Goal: Information Seeking & Learning: Learn about a topic

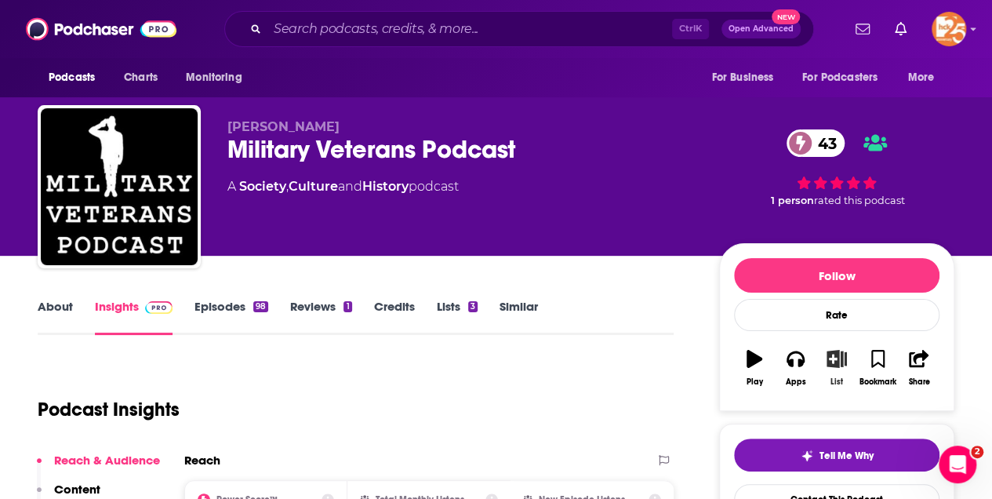
click at [839, 355] on icon "button" at bounding box center [837, 358] width 20 height 17
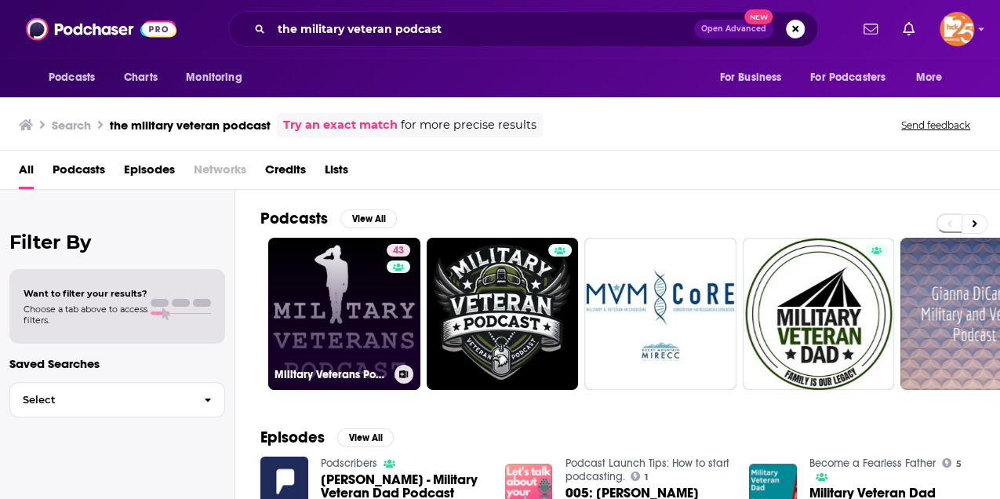
click at [339, 306] on link "43 Military Veterans Podcast" at bounding box center [344, 314] width 152 height 152
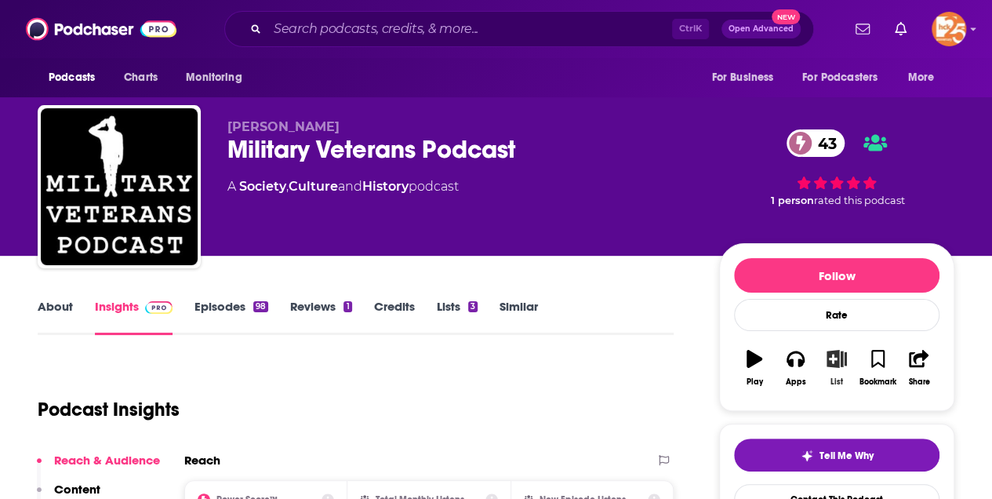
click at [836, 354] on icon "button" at bounding box center [837, 358] width 20 height 17
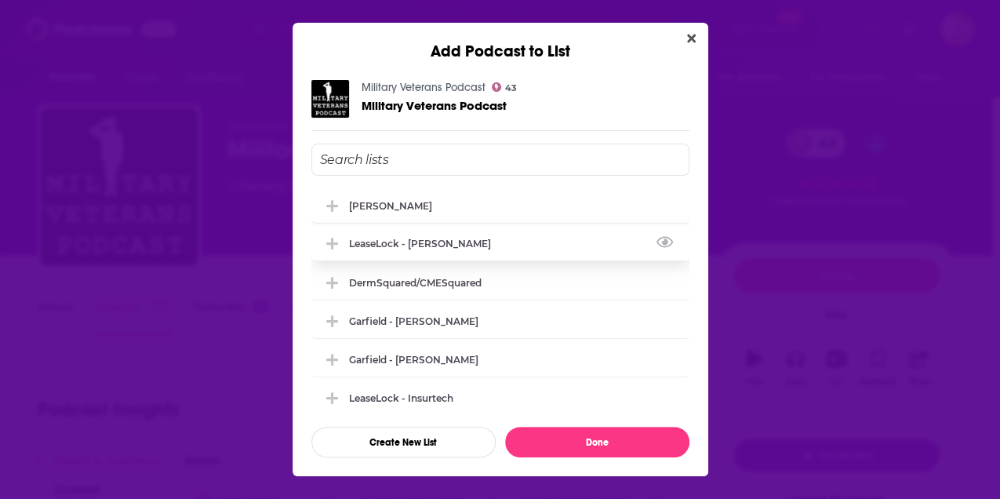
click at [356, 252] on div "LeaseLock - [PERSON_NAME]" at bounding box center [500, 243] width 378 height 35
click at [332, 242] on icon "Add Podcast To List" at bounding box center [332, 243] width 12 height 2
click at [372, 156] on input "Add Podcast To List" at bounding box center [500, 160] width 378 height 32
click at [336, 244] on icon "Add Podcast To List" at bounding box center [332, 244] width 12 height 14
click at [334, 245] on icon "Add Podcast To List" at bounding box center [332, 244] width 12 height 14
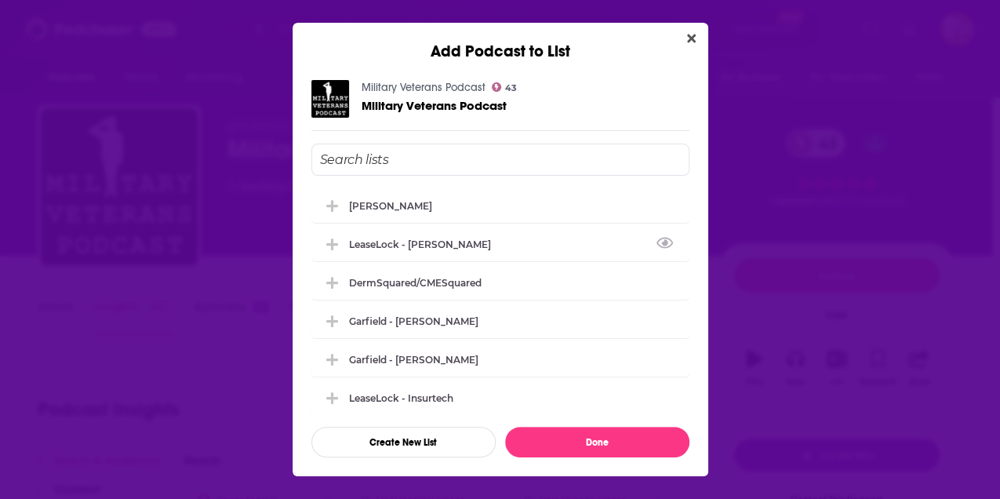
click at [353, 154] on input "Add Podcast To List" at bounding box center [500, 160] width 378 height 32
type input "ray"
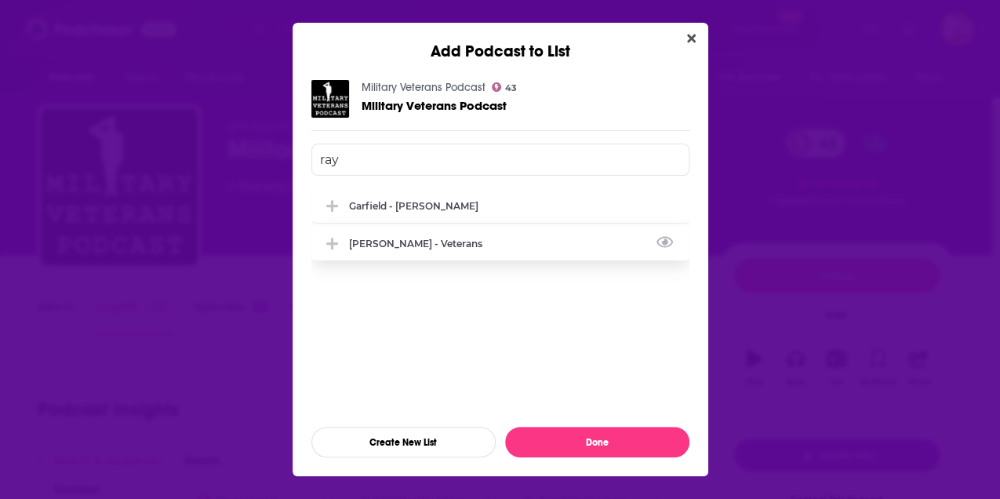
click at [422, 245] on div "[PERSON_NAME] - Veterans" at bounding box center [420, 244] width 143 height 12
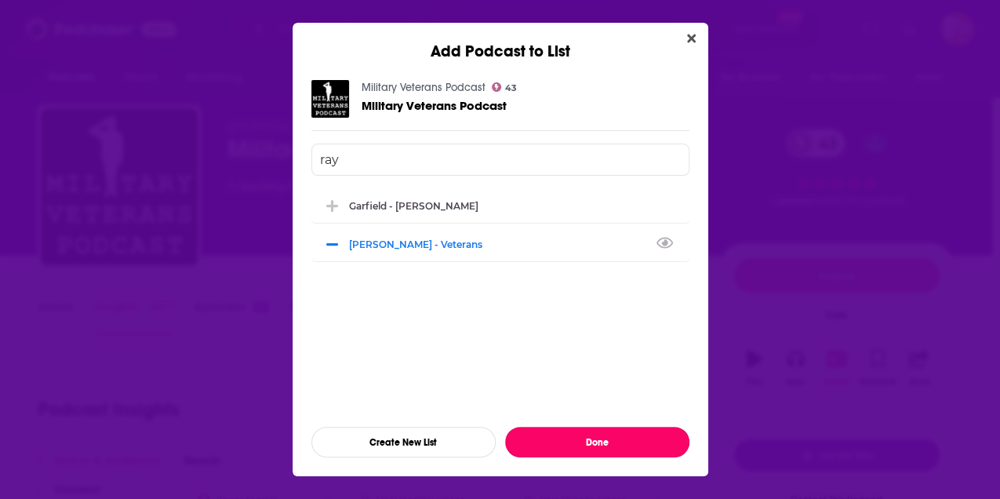
click at [599, 440] on button "Done" at bounding box center [597, 442] width 184 height 31
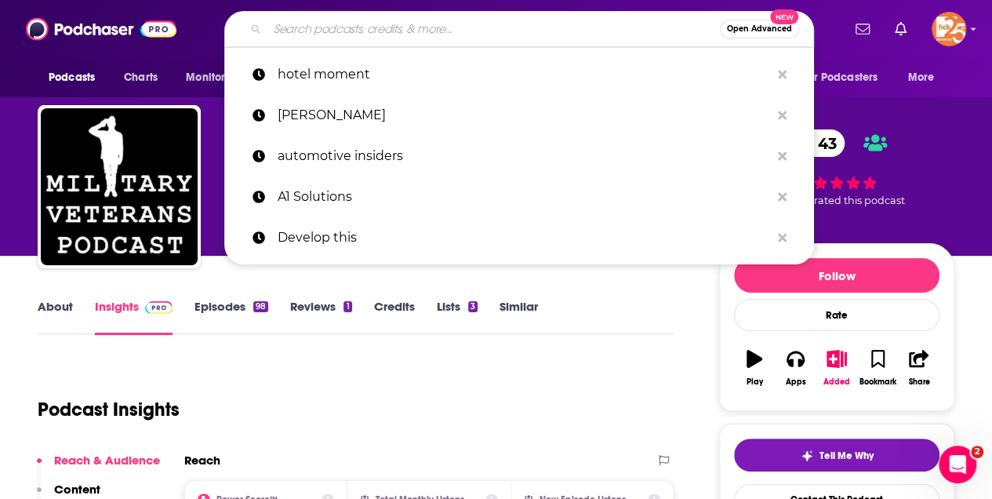
click at [308, 31] on input "Search podcasts, credits, & more..." at bounding box center [493, 28] width 452 height 25
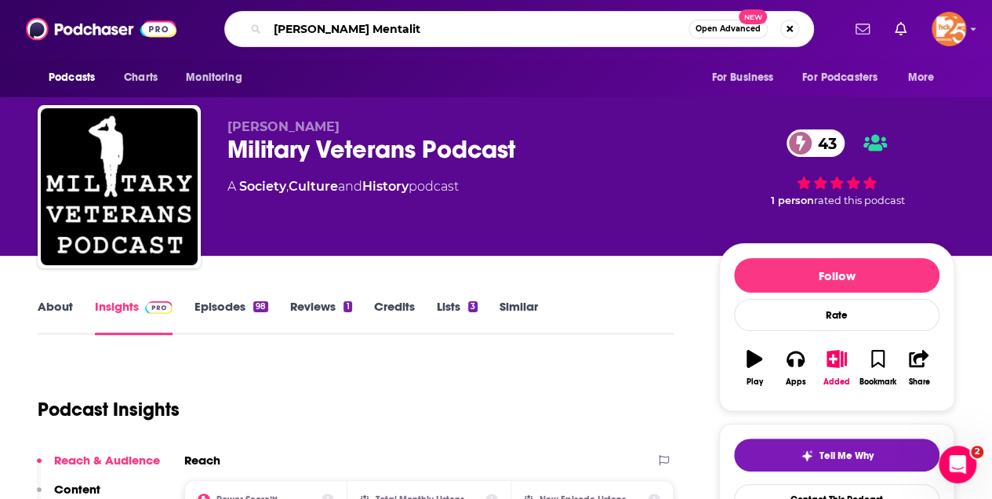
type input "[PERSON_NAME] Mentality"
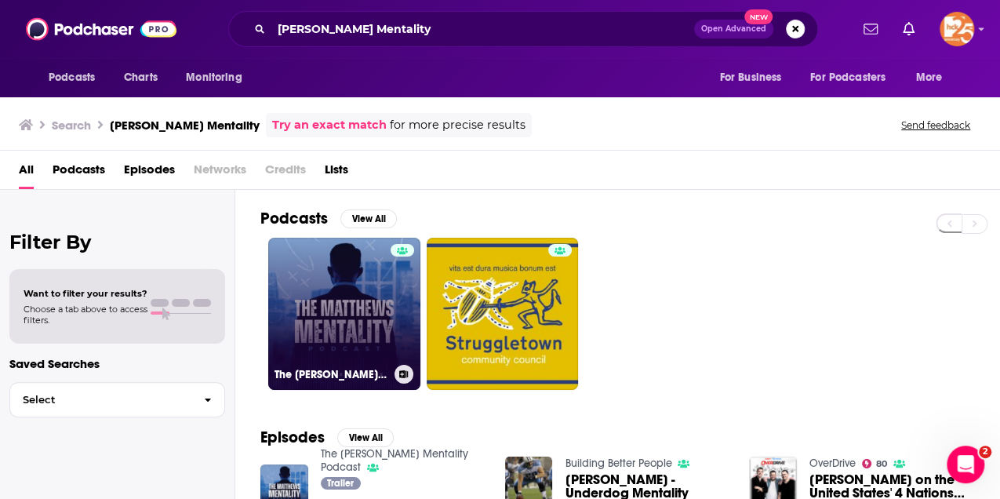
click at [330, 276] on link "The [PERSON_NAME] Mentality Podcast" at bounding box center [344, 314] width 152 height 152
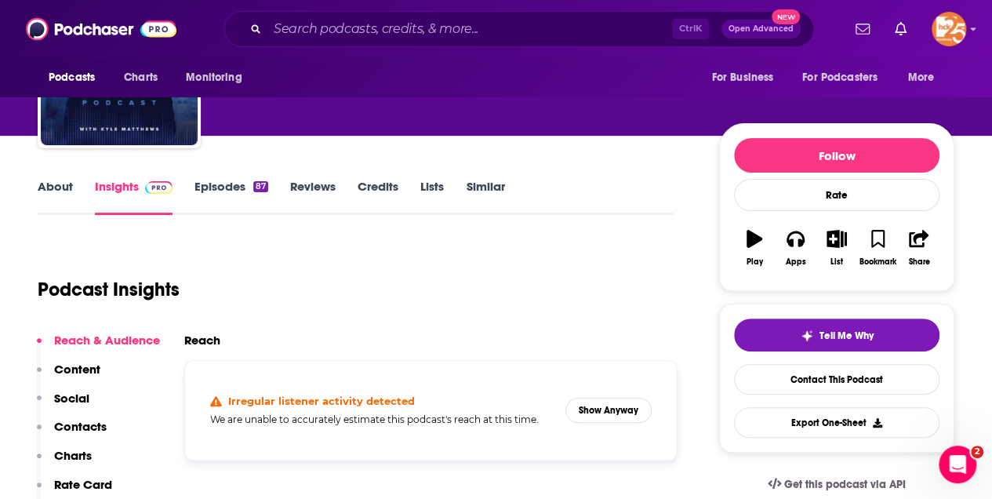
scroll to position [157, 0]
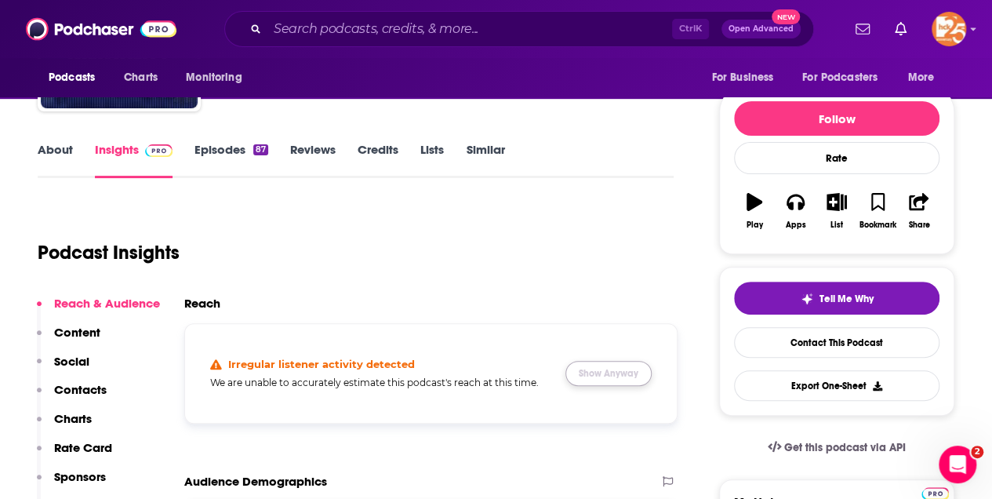
click at [626, 375] on button "Show Anyway" at bounding box center [608, 373] width 86 height 25
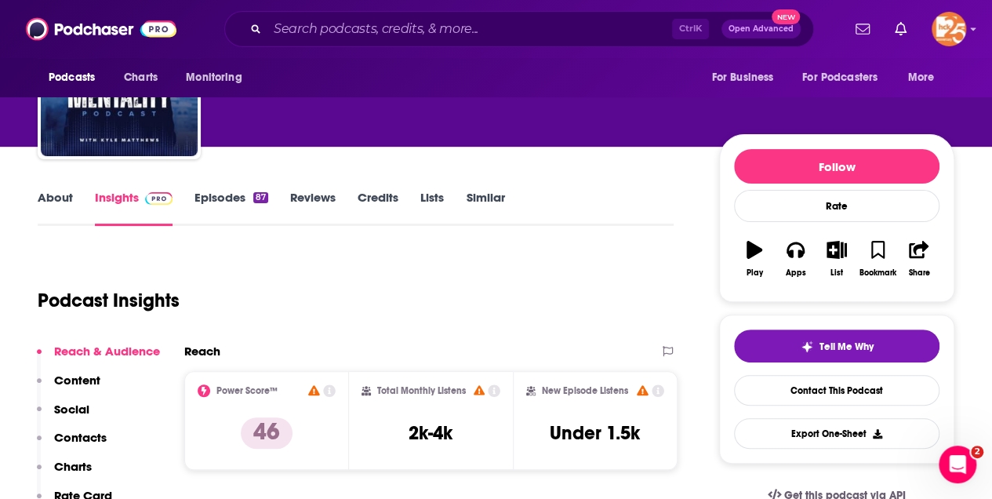
scroll to position [0, 0]
